Goal: Use online tool/utility: Utilize a website feature to perform a specific function

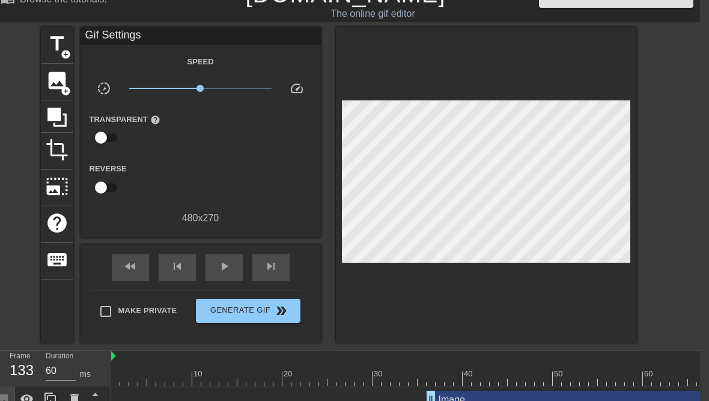
scroll to position [0, 1]
click at [451, 398] on div "Image drag_handle drag_handle" at bounding box center [615, 400] width 379 height 18
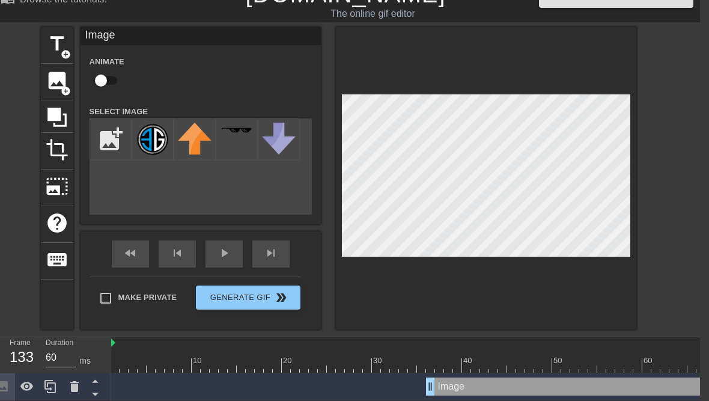
click at [590, 392] on div "Image drag_handle drag_handle" at bounding box center [615, 386] width 379 height 18
click at [589, 391] on div "Image drag_handle drag_handle" at bounding box center [615, 386] width 379 height 18
click at [97, 382] on icon at bounding box center [95, 380] width 15 height 15
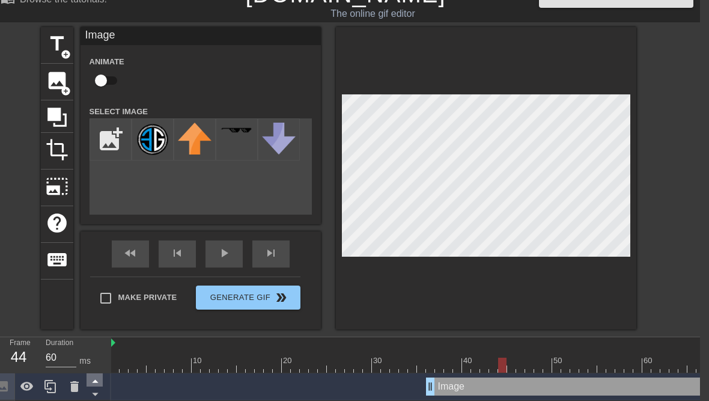
click at [97, 382] on icon at bounding box center [95, 380] width 15 height 15
click at [94, 388] on icon at bounding box center [95, 393] width 15 height 15
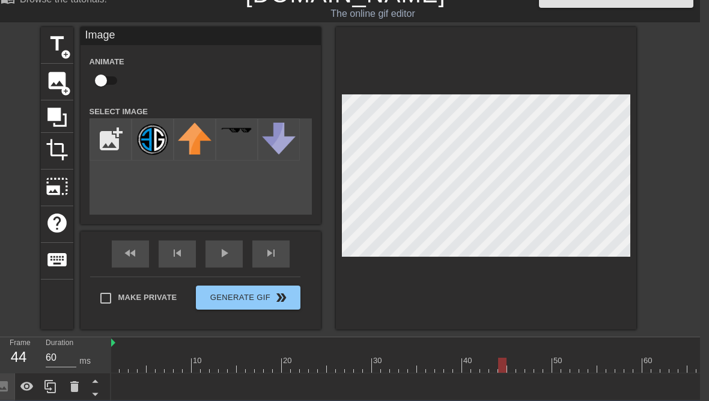
click at [94, 388] on icon at bounding box center [95, 393] width 15 height 15
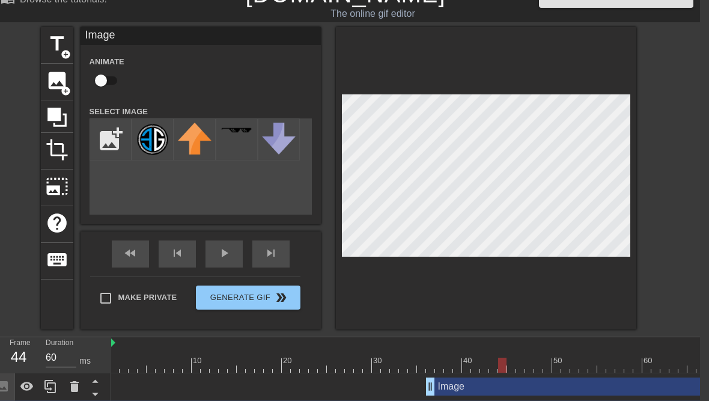
click at [94, 388] on icon at bounding box center [95, 393] width 15 height 15
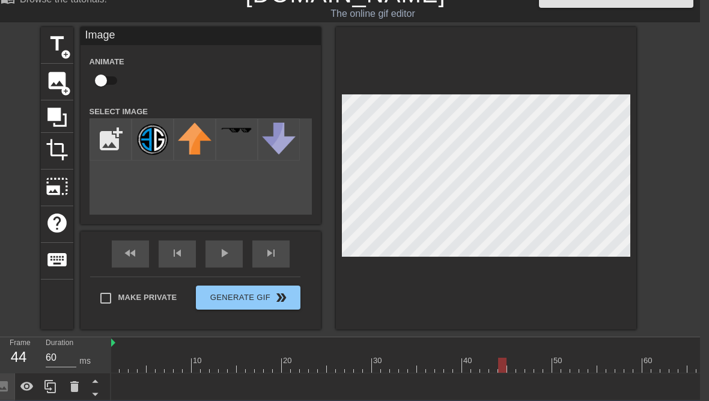
click at [94, 388] on icon at bounding box center [95, 393] width 15 height 15
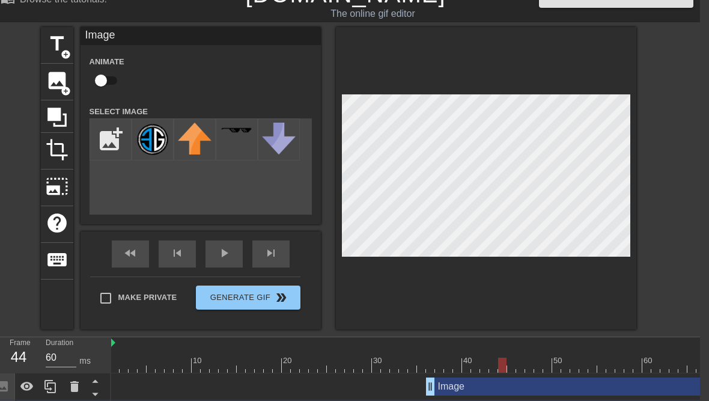
click at [94, 388] on icon at bounding box center [95, 393] width 15 height 15
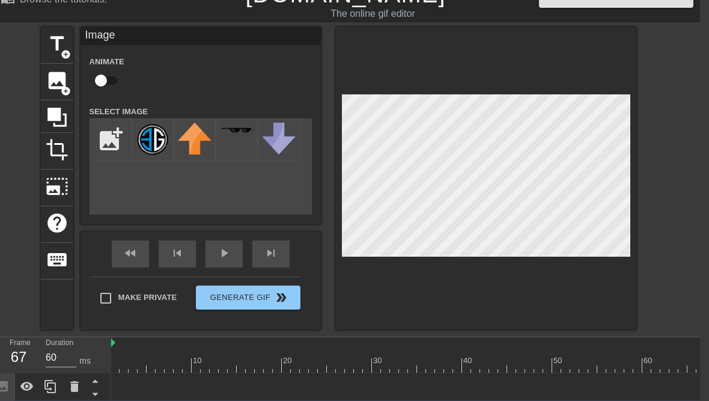
drag, startPoint x: 593, startPoint y: 367, endPoint x: 636, endPoint y: 359, distance: 43.9
drag, startPoint x: 635, startPoint y: 359, endPoint x: 481, endPoint y: 369, distance: 154.1
click at [481, 369] on div at bounding box center [484, 365] width 8 height 15
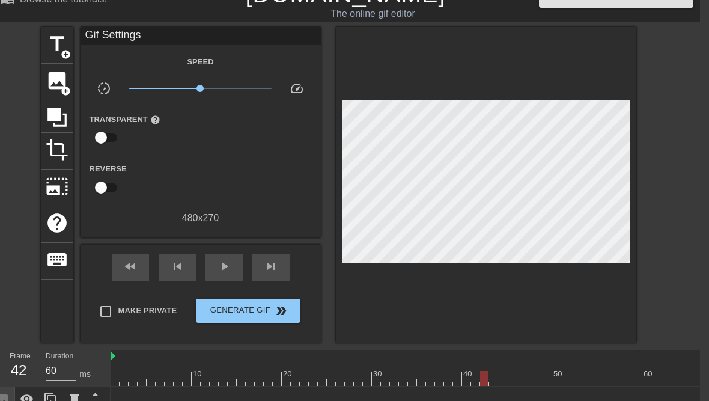
drag, startPoint x: 659, startPoint y: 382, endPoint x: 568, endPoint y: 383, distance: 90.7
click at [568, 383] on div "10 20 30 40 50 60 70 80 90 100 110 120 130 140 150 160" at bounding box center [405, 408] width 589 height 117
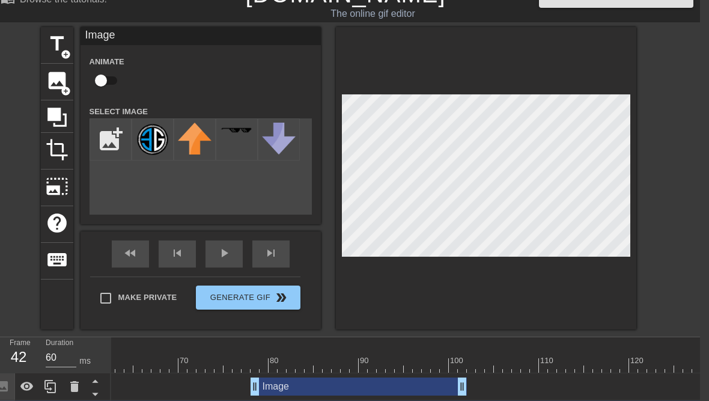
scroll to position [0, 555]
click at [364, 382] on div "Image drag_handle drag_handle" at bounding box center [358, 386] width 216 height 18
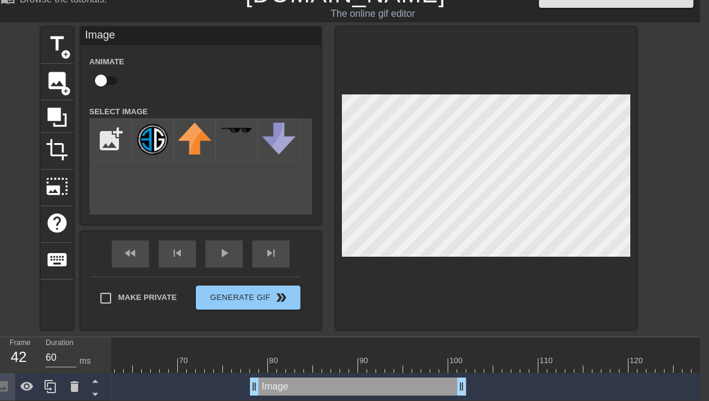
click at [262, 365] on div at bounding box center [381, 365] width 1650 height 15
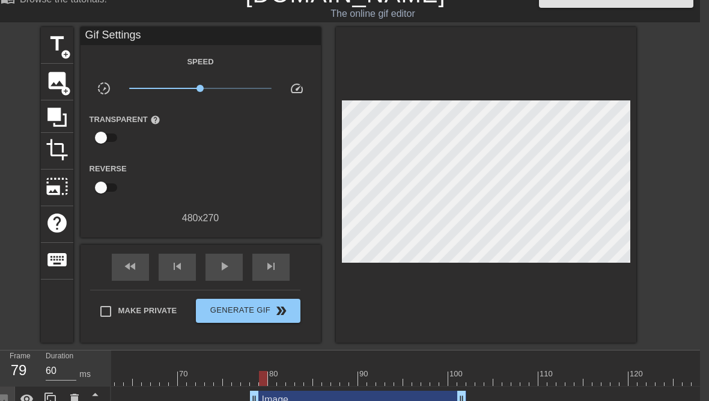
click at [404, 397] on div "Image drag_handle drag_handle" at bounding box center [358, 400] width 216 height 18
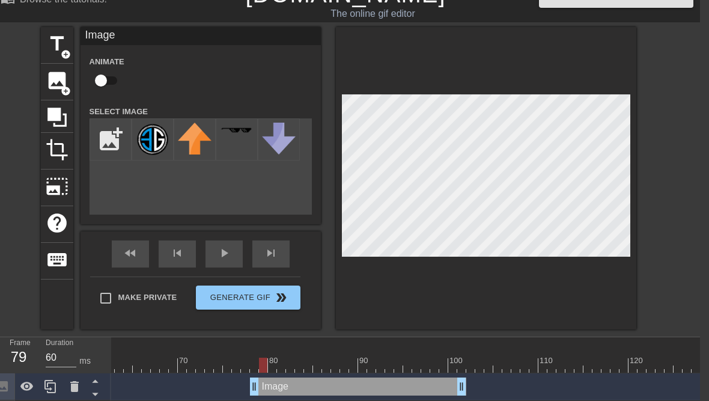
click at [465, 367] on div at bounding box center [381, 365] width 1650 height 15
click at [472, 365] on div at bounding box center [381, 365] width 1650 height 15
click at [147, 139] on img at bounding box center [153, 140] width 34 height 34
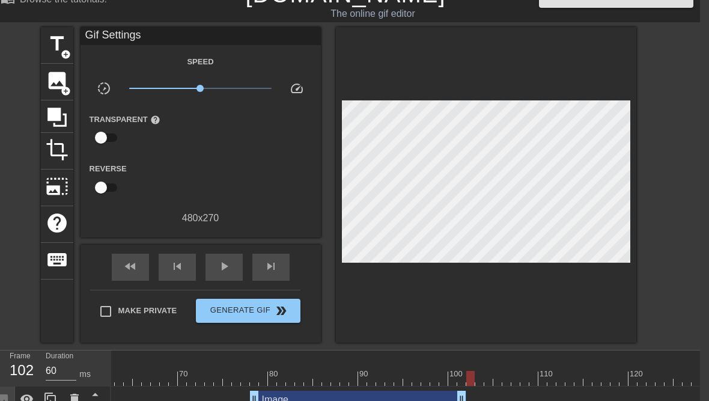
click at [514, 365] on div at bounding box center [515, 369] width 9 height 15
click at [473, 377] on div at bounding box center [381, 378] width 1650 height 15
click at [462, 379] on div at bounding box center [381, 378] width 1650 height 15
click at [471, 378] on div at bounding box center [381, 378] width 1650 height 15
click at [55, 85] on span "image" at bounding box center [57, 80] width 23 height 23
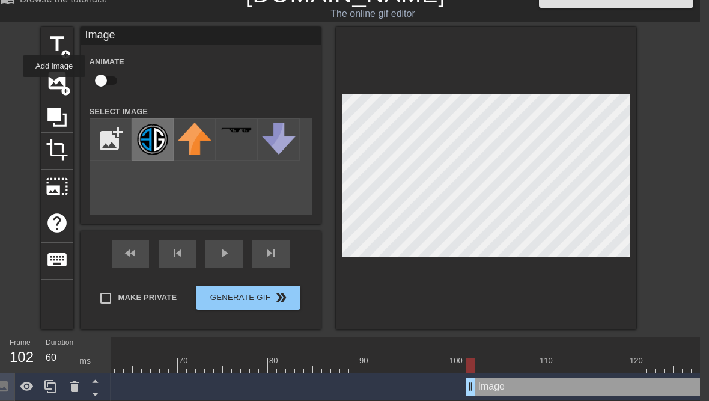
click at [153, 142] on img at bounding box center [153, 140] width 34 height 34
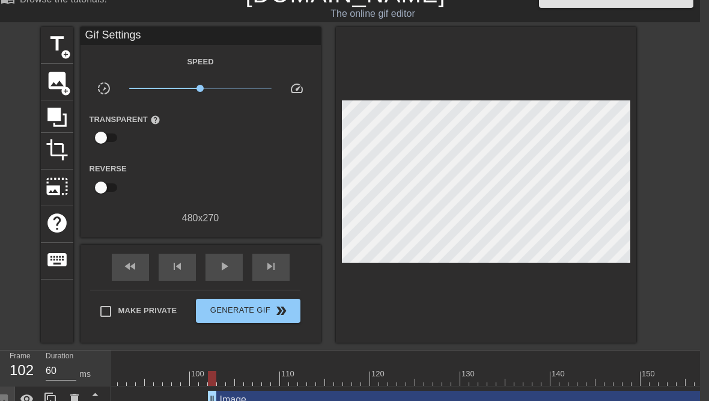
scroll to position [0, 830]
click at [383, 368] on div at bounding box center [383, 374] width 2 height 12
click at [415, 373] on div at bounding box center [106, 378] width 1650 height 15
click at [437, 375] on div at bounding box center [106, 378] width 1650 height 15
click at [457, 380] on div at bounding box center [106, 378] width 1650 height 15
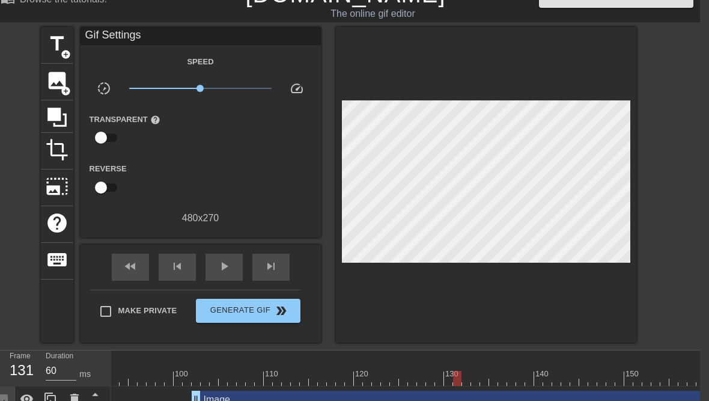
click at [468, 377] on div at bounding box center [106, 378] width 1650 height 15
click at [486, 377] on div at bounding box center [106, 378] width 1650 height 15
click at [498, 376] on div at bounding box center [106, 378] width 1650 height 15
click at [509, 378] on div at bounding box center [106, 378] width 1650 height 15
click at [523, 378] on div at bounding box center [106, 378] width 1650 height 15
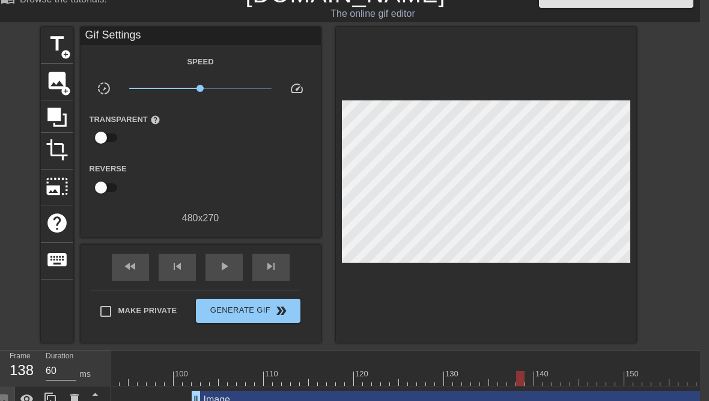
click at [541, 378] on div at bounding box center [106, 378] width 1650 height 15
click at [547, 375] on div at bounding box center [106, 378] width 1650 height 15
click at [541, 377] on div at bounding box center [106, 378] width 1650 height 15
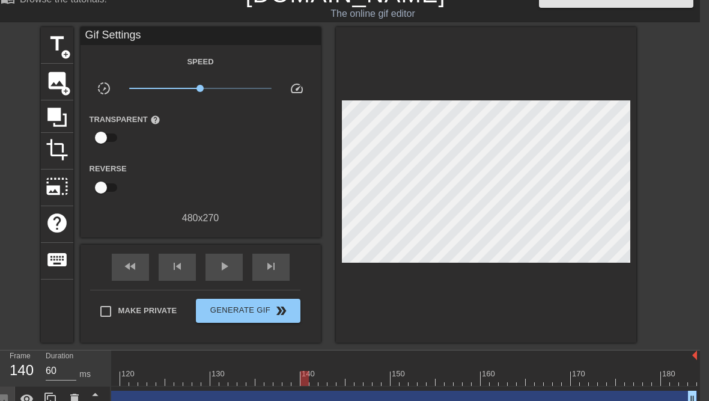
scroll to position [0, 1064]
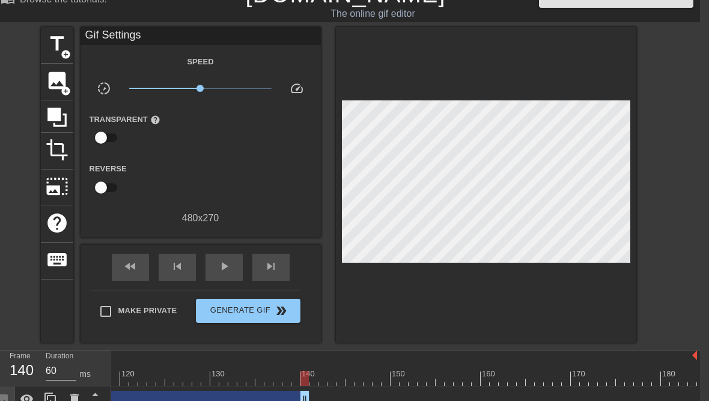
click at [312, 369] on div at bounding box center [312, 374] width 2 height 12
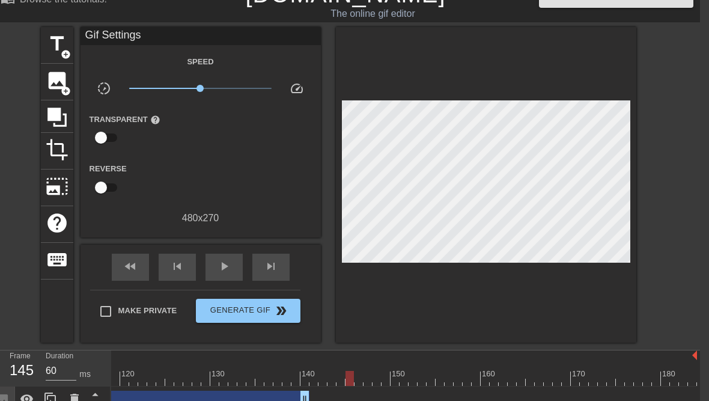
click at [428, 369] on div at bounding box center [429, 374] width 2 height 12
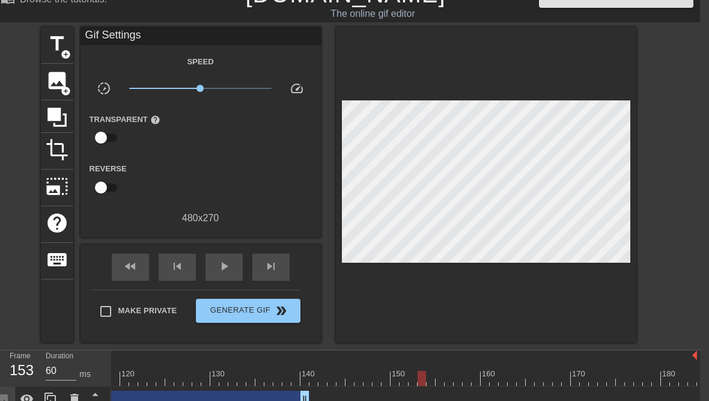
click at [65, 76] on span "image" at bounding box center [57, 80] width 23 height 23
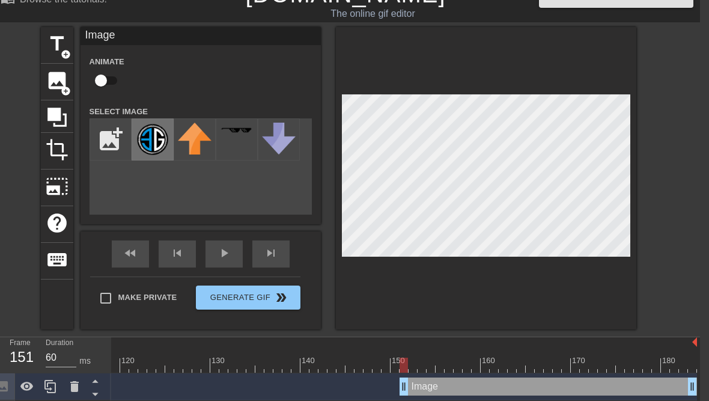
click at [159, 141] on img at bounding box center [153, 140] width 34 height 34
click at [419, 381] on div "Image drag_handle drag_handle" at bounding box center [548, 386] width 297 height 18
click at [416, 382] on div "Image drag_handle drag_handle" at bounding box center [548, 386] width 297 height 18
click at [427, 381] on div "Image drag_handle drag_handle" at bounding box center [548, 386] width 297 height 18
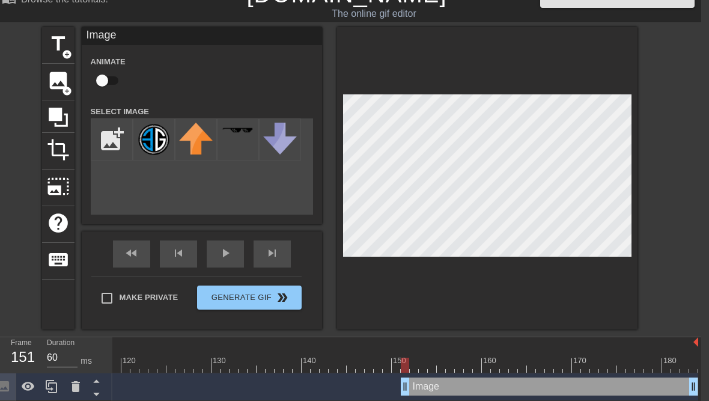
click at [436, 386] on div "Image drag_handle drag_handle" at bounding box center [558, 386] width 279 height 18
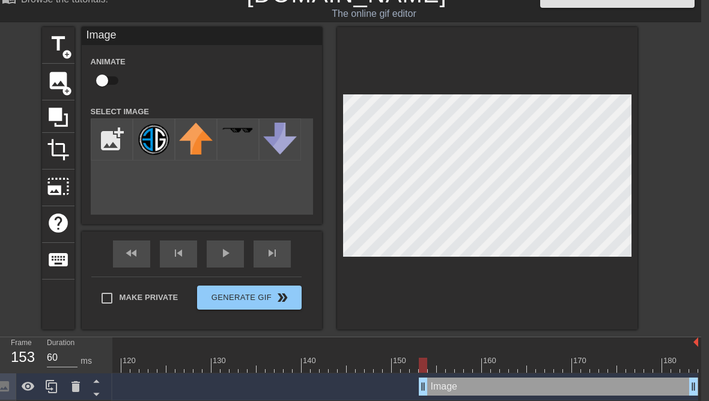
click at [433, 383] on div "Image drag_handle drag_handle" at bounding box center [558, 386] width 279 height 18
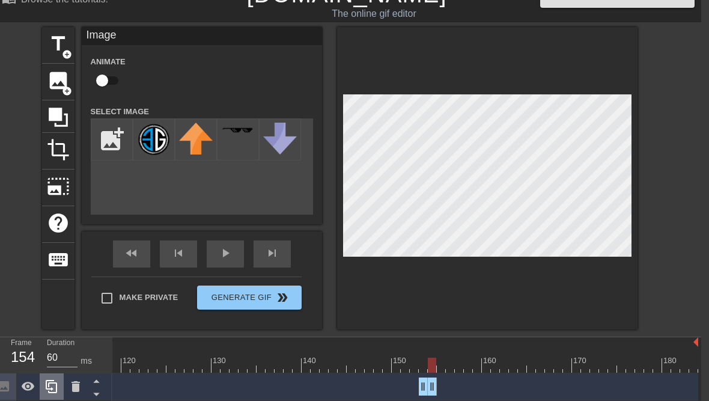
click at [54, 387] on icon at bounding box center [51, 386] width 14 height 14
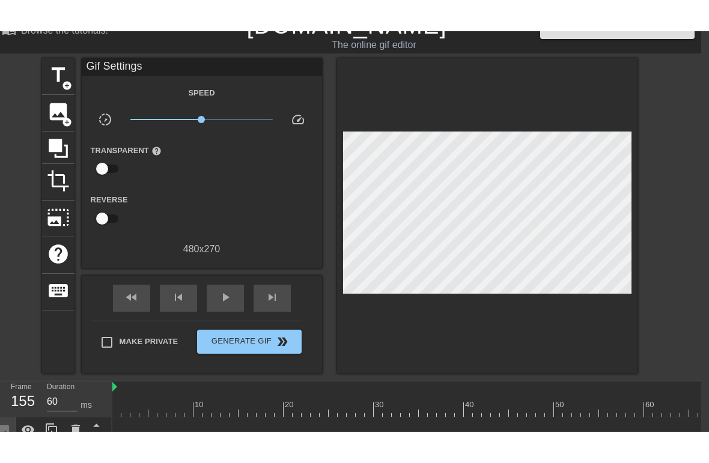
scroll to position [20, 0]
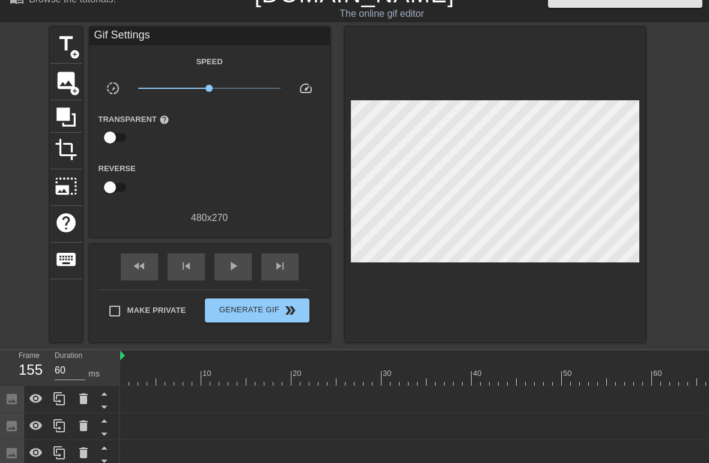
click at [127, 368] on div at bounding box center [124, 369] width 9 height 15
click at [233, 255] on div "play_arrow" at bounding box center [233, 267] width 37 height 27
click at [73, 87] on span "add_circle" at bounding box center [75, 91] width 10 height 10
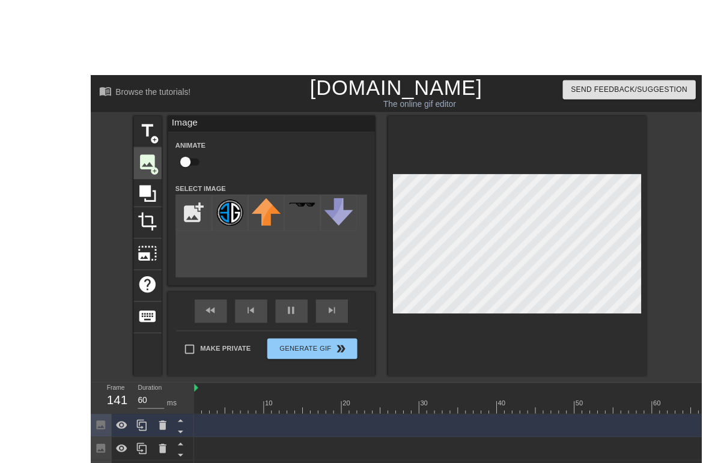
scroll to position [36, 9]
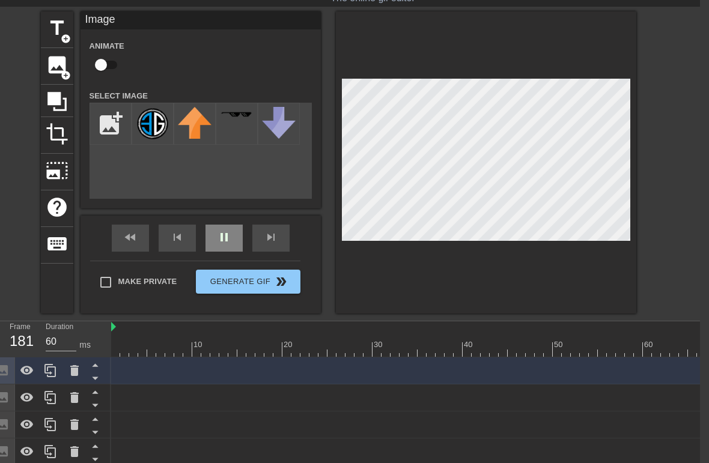
click at [227, 246] on div "pause" at bounding box center [224, 238] width 37 height 27
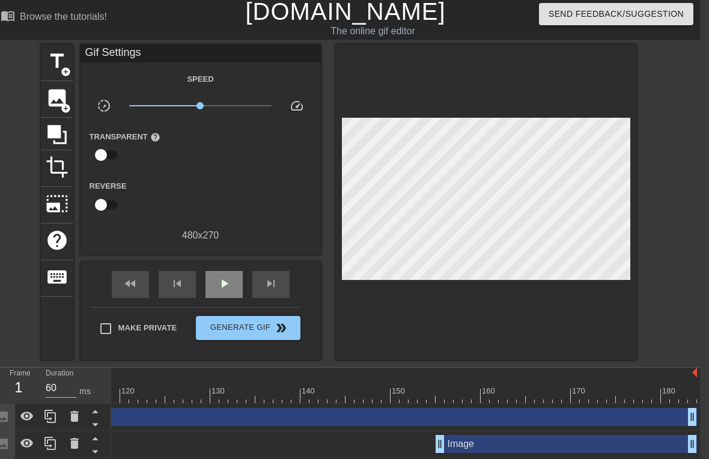
scroll to position [0, 1064]
click at [517, 400] on div "Image drag_handle drag_handle" at bounding box center [309, 417] width 775 height 18
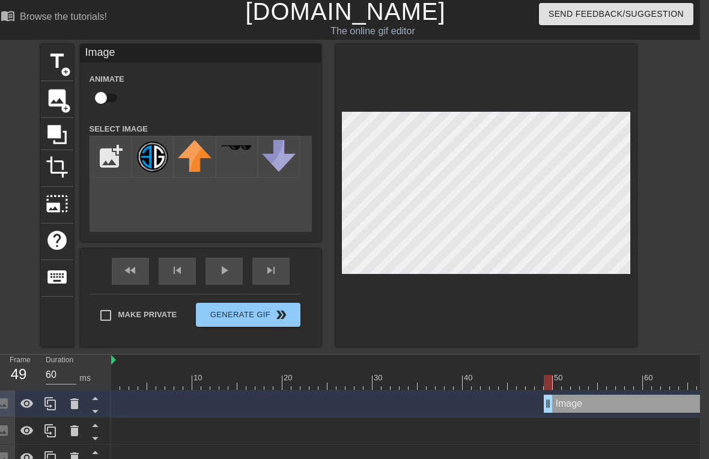
scroll to position [0, 0]
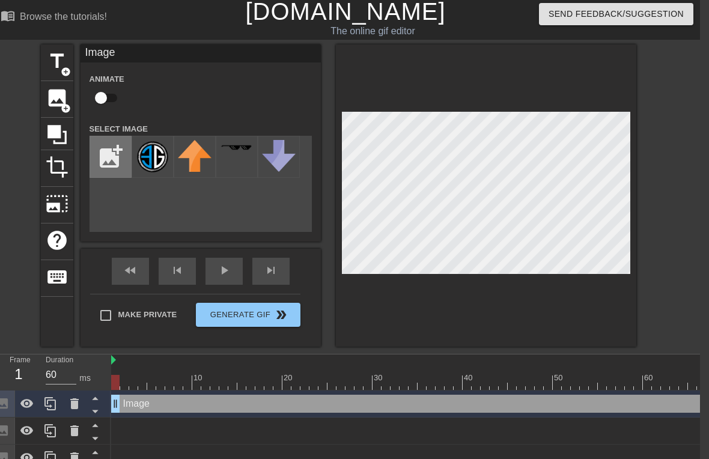
click at [109, 151] on input "file" at bounding box center [110, 156] width 41 height 41
type input "C:\fakepath\1000068870.png"
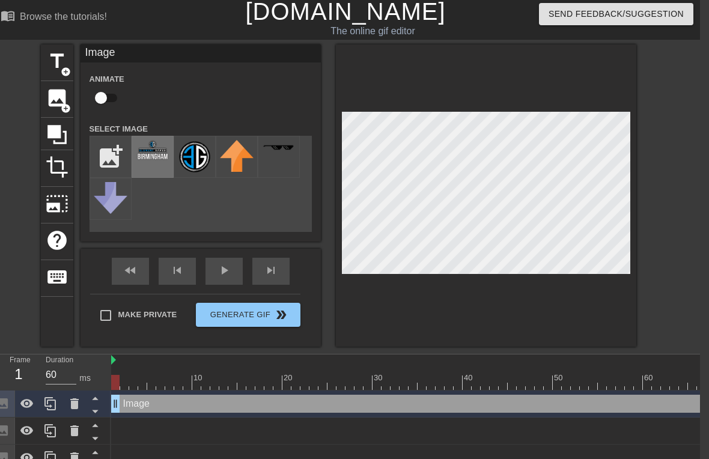
click at [149, 162] on div at bounding box center [153, 157] width 42 height 42
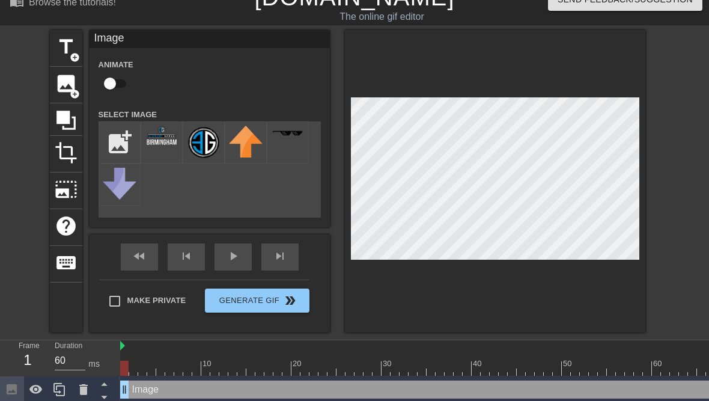
scroll to position [17, 0]
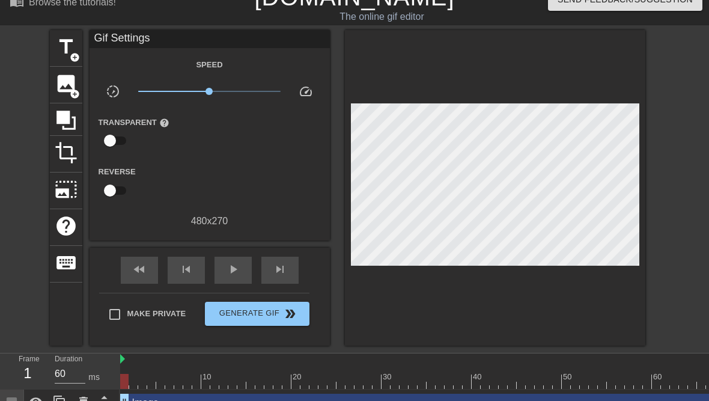
click at [368, 99] on div at bounding box center [495, 187] width 300 height 315
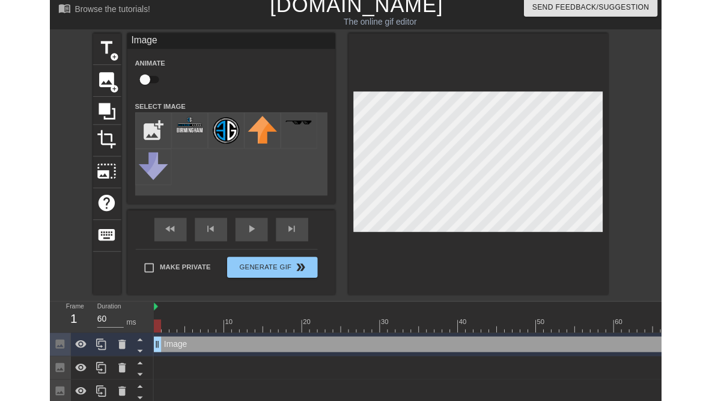
scroll to position [0, 0]
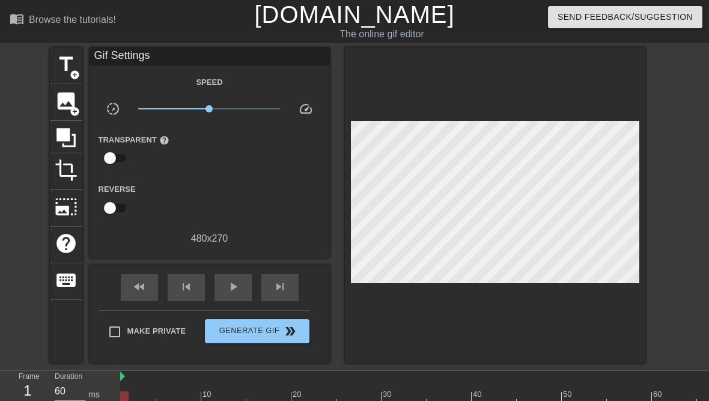
click at [372, 117] on div at bounding box center [495, 204] width 300 height 315
click at [230, 291] on span "play_arrow" at bounding box center [233, 286] width 14 height 14
click at [109, 334] on input "Make Private" at bounding box center [114, 331] width 25 height 25
checkbox input "true"
click at [224, 278] on div "pause" at bounding box center [233, 287] width 37 height 27
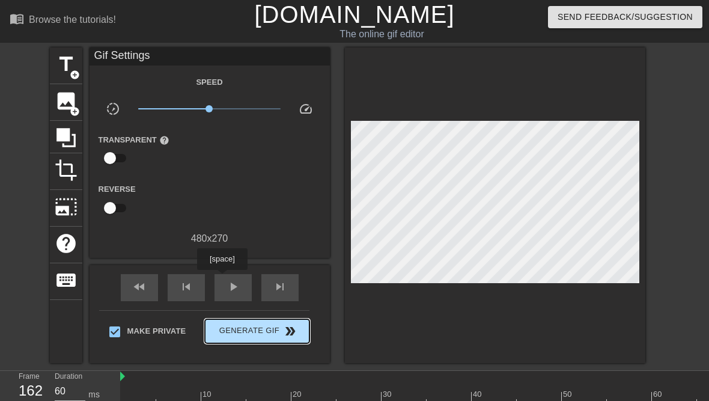
click at [276, 330] on span "Generate Gif double_arrow" at bounding box center [257, 331] width 94 height 14
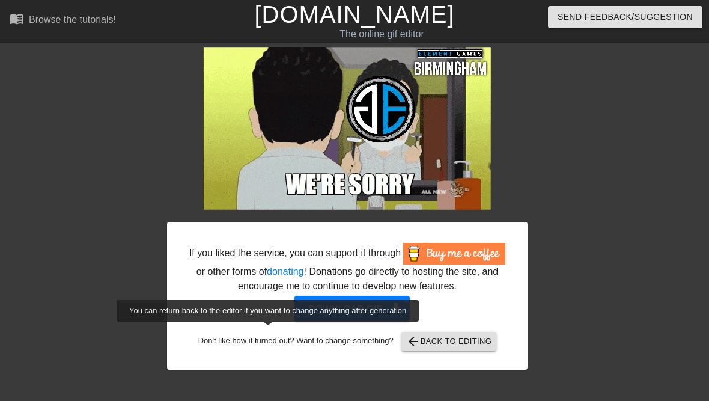
click at [373, 321] on button "Download gif get_app" at bounding box center [352, 308] width 116 height 25
